Goal: Information Seeking & Learning: Find specific fact

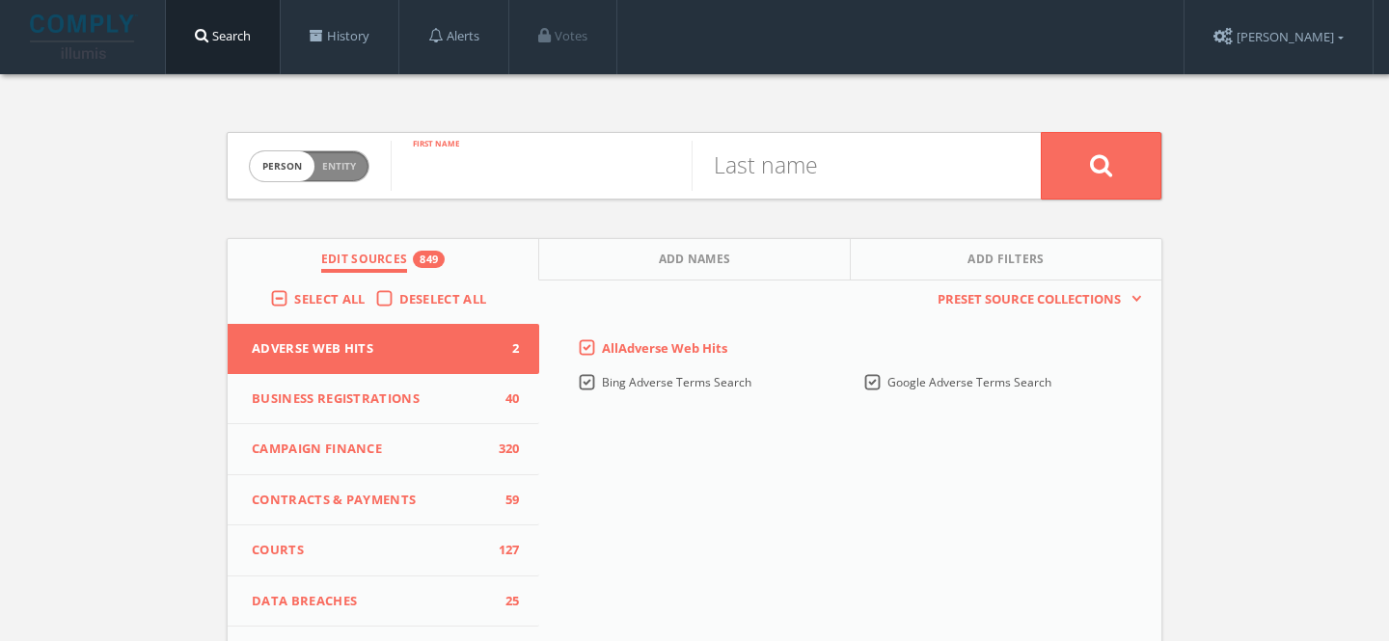
click at [468, 177] on input "text" at bounding box center [541, 166] width 301 height 50
type input "[PERSON_NAME]"
type input "Stone"
click at [1040, 132] on button at bounding box center [1100, 166] width 121 height 68
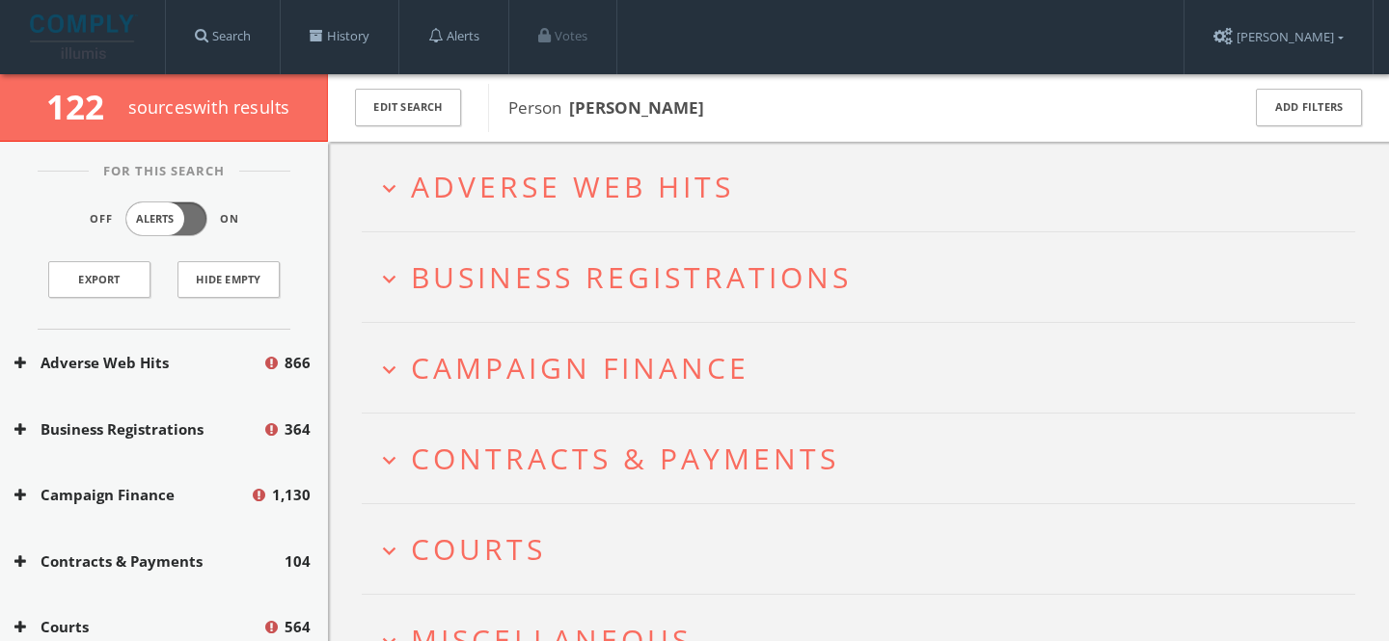
click at [506, 193] on span "Adverse Web Hits" at bounding box center [572, 187] width 323 height 40
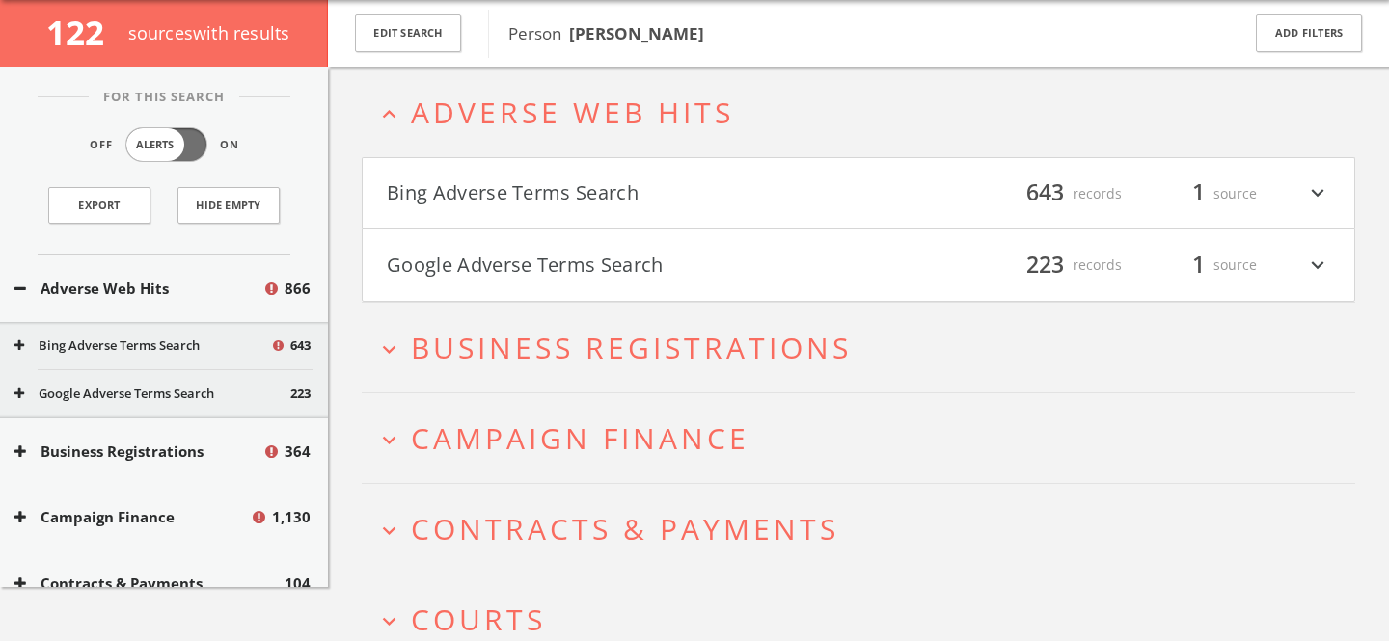
click at [580, 288] on h4 "Google Adverse Terms Search filter_list 223 records 1 source expand_more" at bounding box center [858, 265] width 991 height 71
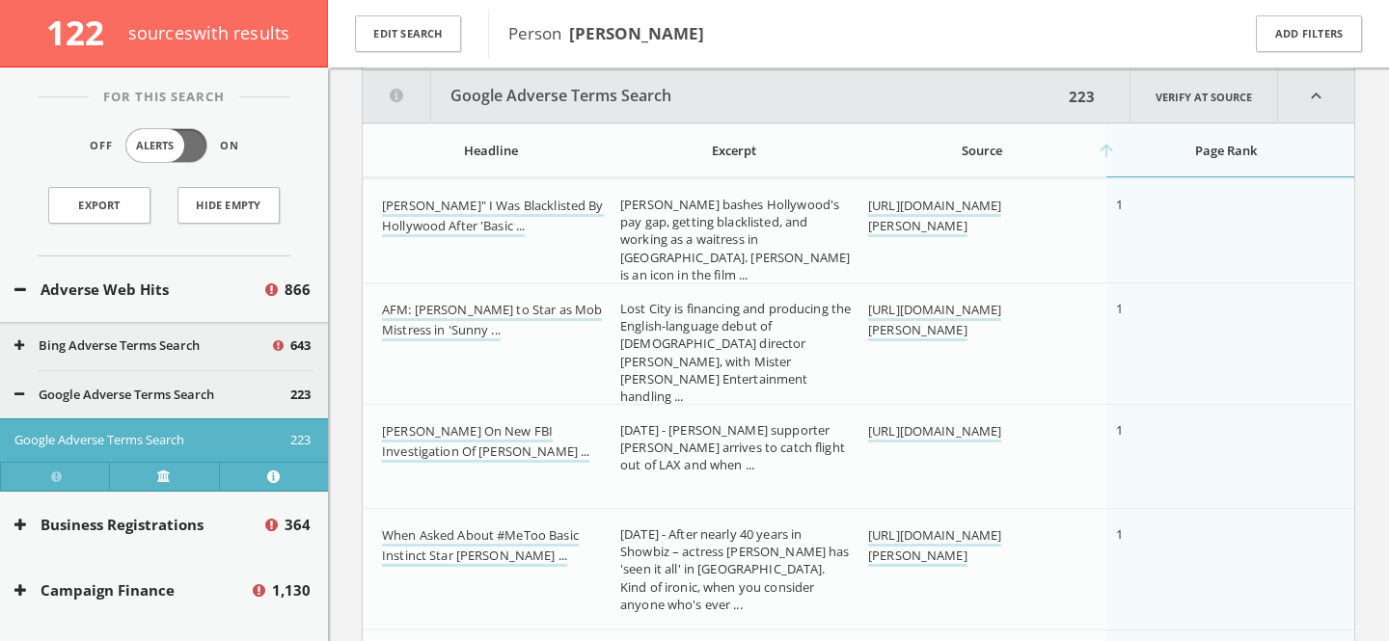
scroll to position [317, 0]
click at [483, 210] on link "[PERSON_NAME]" I Was Blacklisted By Hollywood After 'Basic ..." at bounding box center [493, 215] width 222 height 41
click at [365, 351] on td "AFM: [PERSON_NAME] to Star as Mob Mistress in 'Sunny ..." at bounding box center [487, 350] width 248 height 139
click at [457, 432] on link "[PERSON_NAME] On New FBI Investigation Of [PERSON_NAME] ..." at bounding box center [485, 440] width 207 height 41
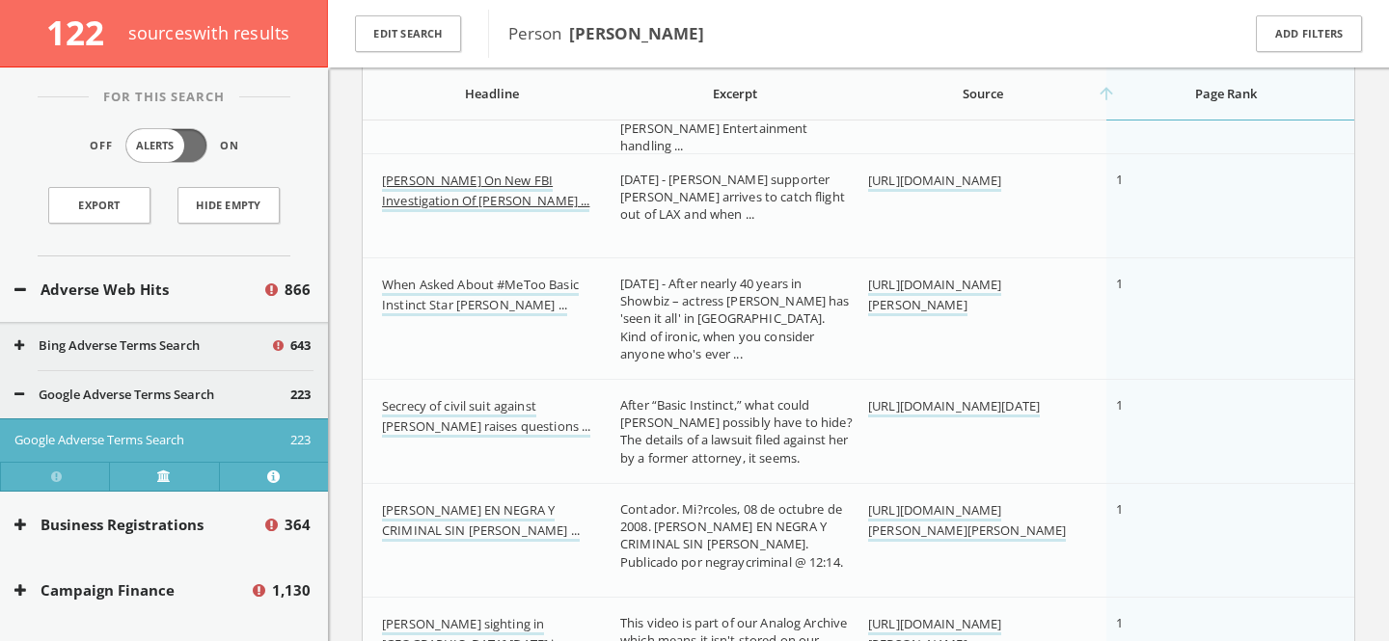
scroll to position [567, 0]
click at [532, 282] on link "When Asked About #MeToo Basic Instinct Star [PERSON_NAME] ..." at bounding box center [480, 295] width 197 height 41
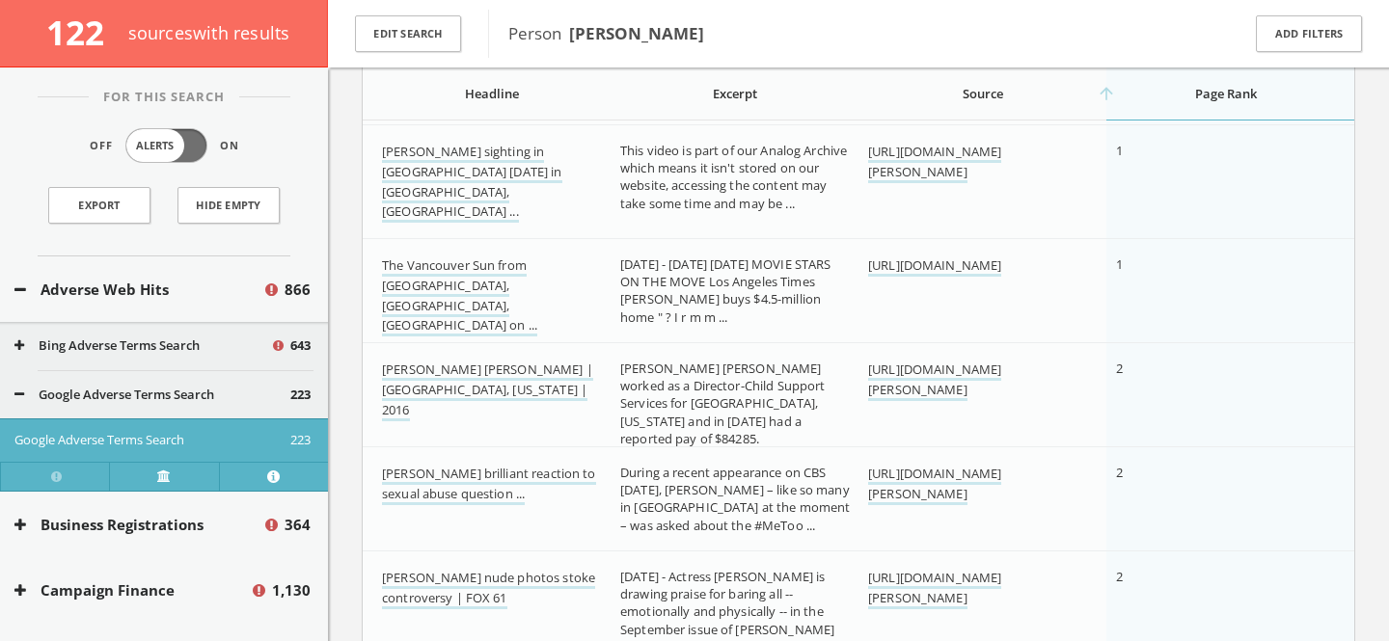
scroll to position [1040, 0]
